Goal: Task Accomplishment & Management: Complete application form

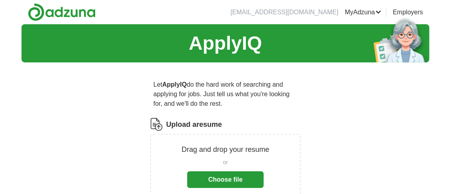
click at [232, 178] on button "Choose file" at bounding box center [225, 180] width 76 height 17
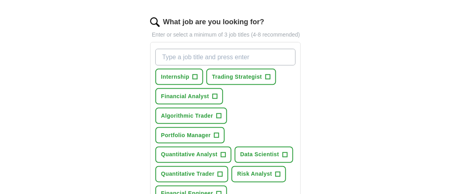
scroll to position [278, 0]
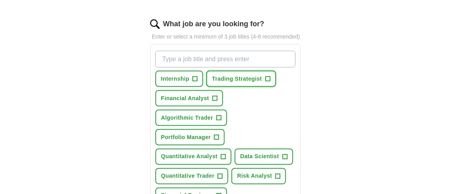
click at [235, 76] on span "Trading Strategist" at bounding box center [237, 79] width 50 height 8
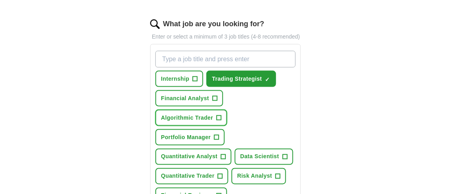
click at [201, 117] on span "Algorithmic Trader" at bounding box center [187, 118] width 52 height 8
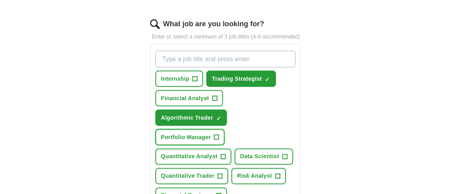
click at [196, 137] on span "Portfolio Manager" at bounding box center [186, 137] width 50 height 8
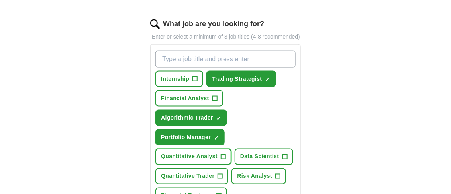
click at [192, 155] on span "Quantitative Analyst" at bounding box center [189, 157] width 57 height 8
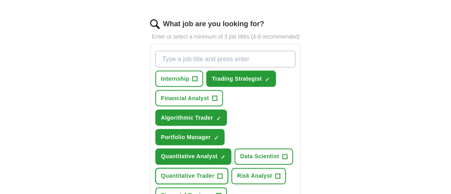
click at [189, 174] on span "Quantitative Trader" at bounding box center [187, 176] width 53 height 8
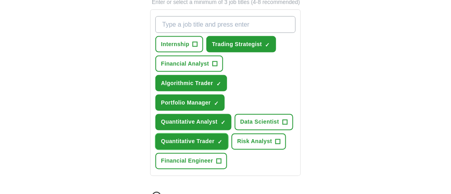
scroll to position [316, 0]
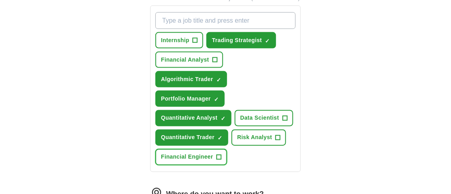
click at [184, 153] on span "Financial Engineer" at bounding box center [187, 157] width 52 height 8
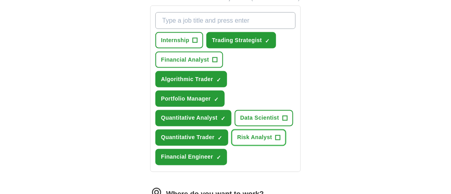
click at [255, 134] on span "Risk Analyst" at bounding box center [254, 138] width 35 height 8
click at [174, 36] on span "Internship" at bounding box center [175, 40] width 28 height 8
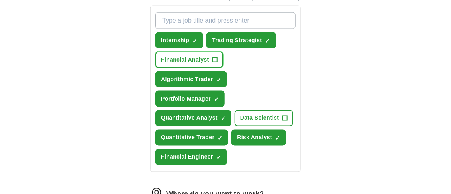
click at [186, 59] on span "Financial Analyst" at bounding box center [185, 60] width 48 height 8
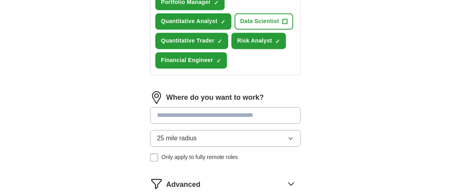
scroll to position [419, 0]
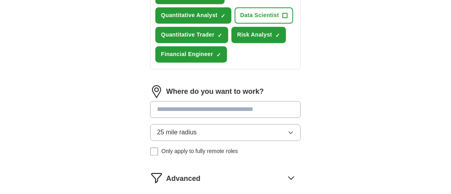
click at [278, 106] on input at bounding box center [225, 110] width 151 height 17
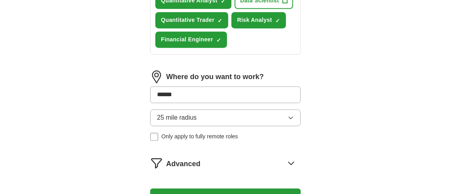
scroll to position [423, 0]
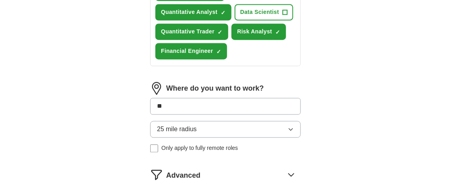
type input "*"
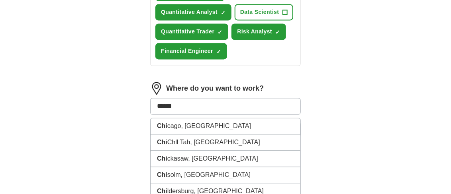
type input "*******"
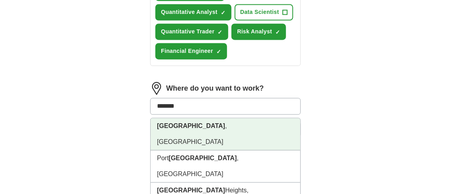
click at [175, 123] on strong "[GEOGRAPHIC_DATA]" at bounding box center [191, 126] width 68 height 7
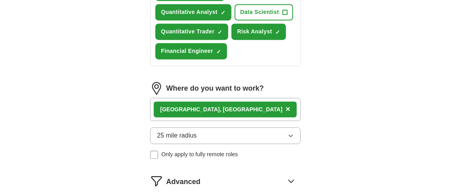
drag, startPoint x: 243, startPoint y: 108, endPoint x: 239, endPoint y: 107, distance: 4.5
click at [240, 108] on div "[GEOGRAPHIC_DATA] , [GEOGRAPHIC_DATA] ×" at bounding box center [225, 109] width 151 height 23
click at [236, 107] on div "[GEOGRAPHIC_DATA] , [GEOGRAPHIC_DATA] ×" at bounding box center [225, 109] width 151 height 23
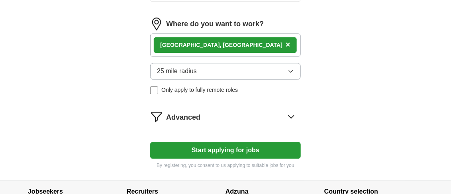
scroll to position [488, 0]
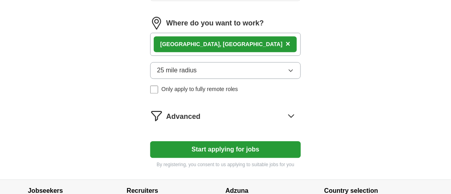
click at [222, 145] on button "Start applying for jobs" at bounding box center [225, 149] width 151 height 17
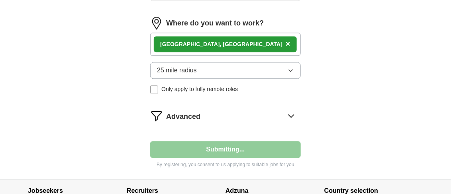
select select "**"
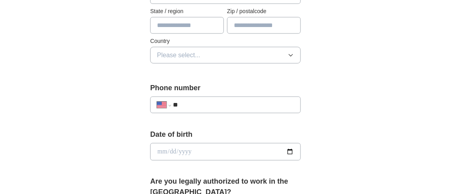
scroll to position [250, 0]
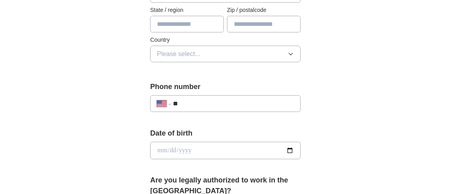
click at [199, 102] on input "**" at bounding box center [233, 104] width 121 height 10
type input "**********"
type input "******"
type input "**"
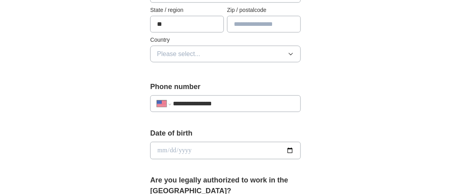
type input "*****"
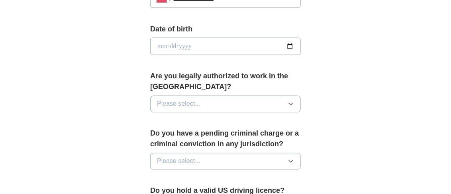
scroll to position [356, 0]
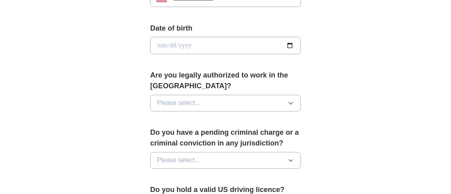
type input "**********"
click at [291, 103] on icon "button" at bounding box center [291, 104] width 4 height 2
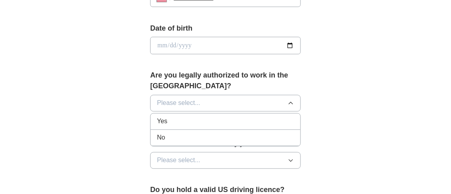
click at [180, 117] on div "Yes" at bounding box center [225, 122] width 137 height 10
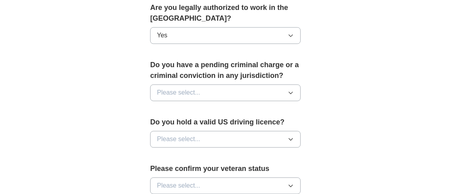
scroll to position [427, 0]
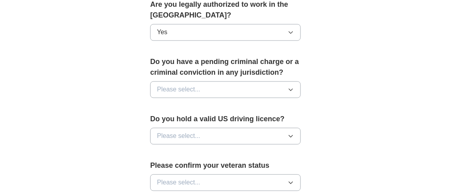
click at [291, 89] on icon "button" at bounding box center [291, 90] width 4 height 2
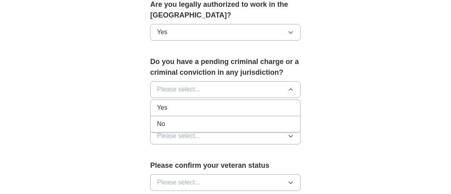
drag, startPoint x: 195, startPoint y: 119, endPoint x: 208, endPoint y: 121, distance: 13.3
click at [195, 119] on div "No" at bounding box center [225, 124] width 137 height 10
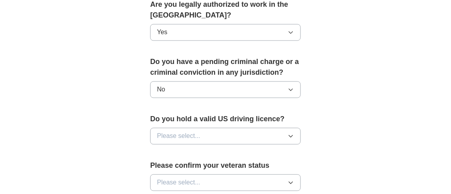
click at [288, 133] on icon "button" at bounding box center [291, 136] width 6 height 6
click at [205, 150] on div "Yes" at bounding box center [225, 155] width 137 height 10
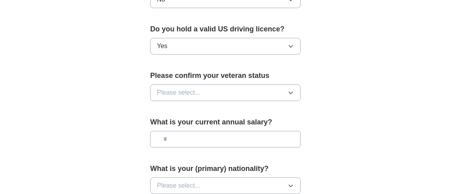
scroll to position [518, 0]
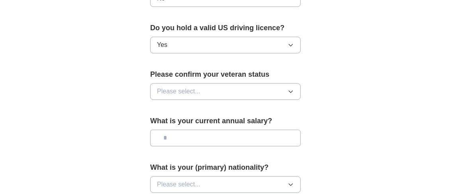
click at [294, 90] on button "Please select..." at bounding box center [225, 91] width 151 height 17
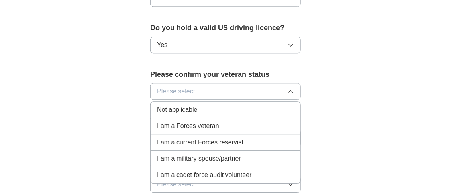
click at [271, 102] on li "Not applicable" at bounding box center [226, 110] width 150 height 16
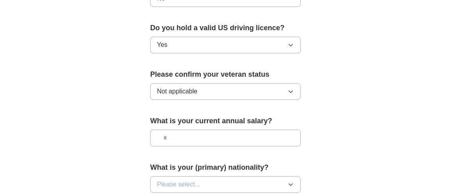
click at [225, 132] on input "text" at bounding box center [225, 138] width 151 height 17
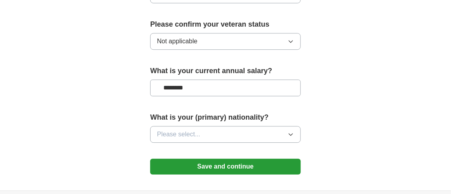
scroll to position [571, 0]
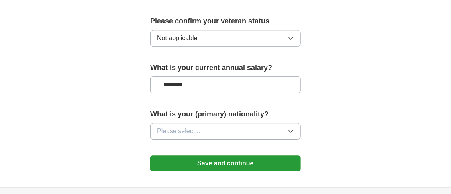
type input "********"
click at [294, 129] on button "Please select..." at bounding box center [225, 131] width 151 height 17
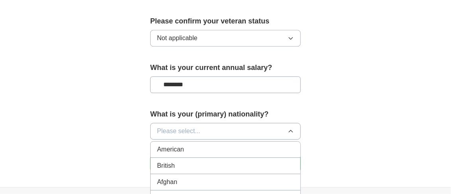
click at [206, 149] on div "American" at bounding box center [225, 150] width 137 height 10
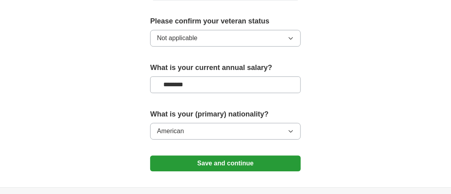
click at [229, 160] on button "Save and continue" at bounding box center [225, 164] width 151 height 16
